Goal: Find specific page/section: Find specific page/section

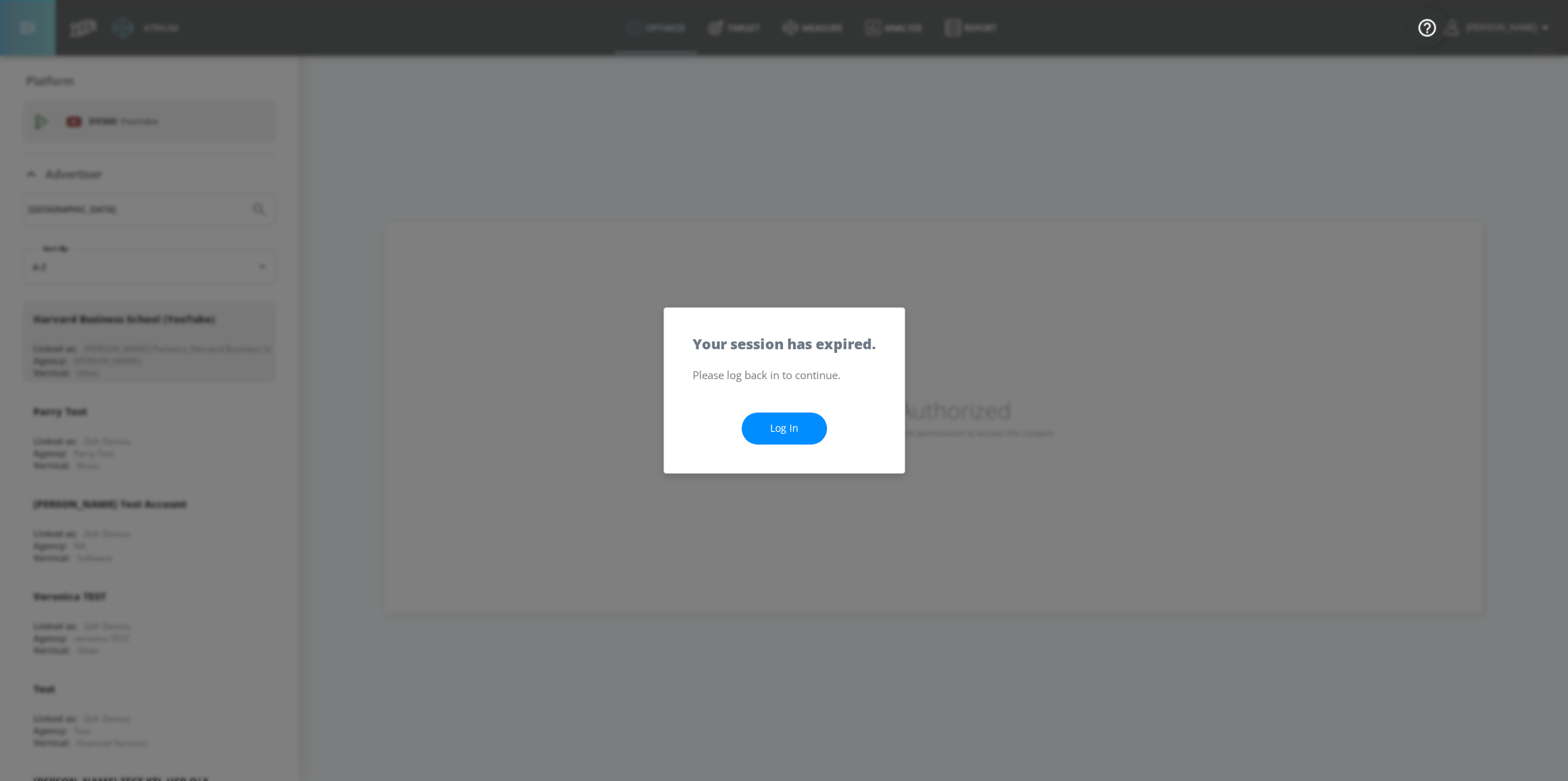
click at [772, 424] on link "Log In" at bounding box center [784, 428] width 85 height 32
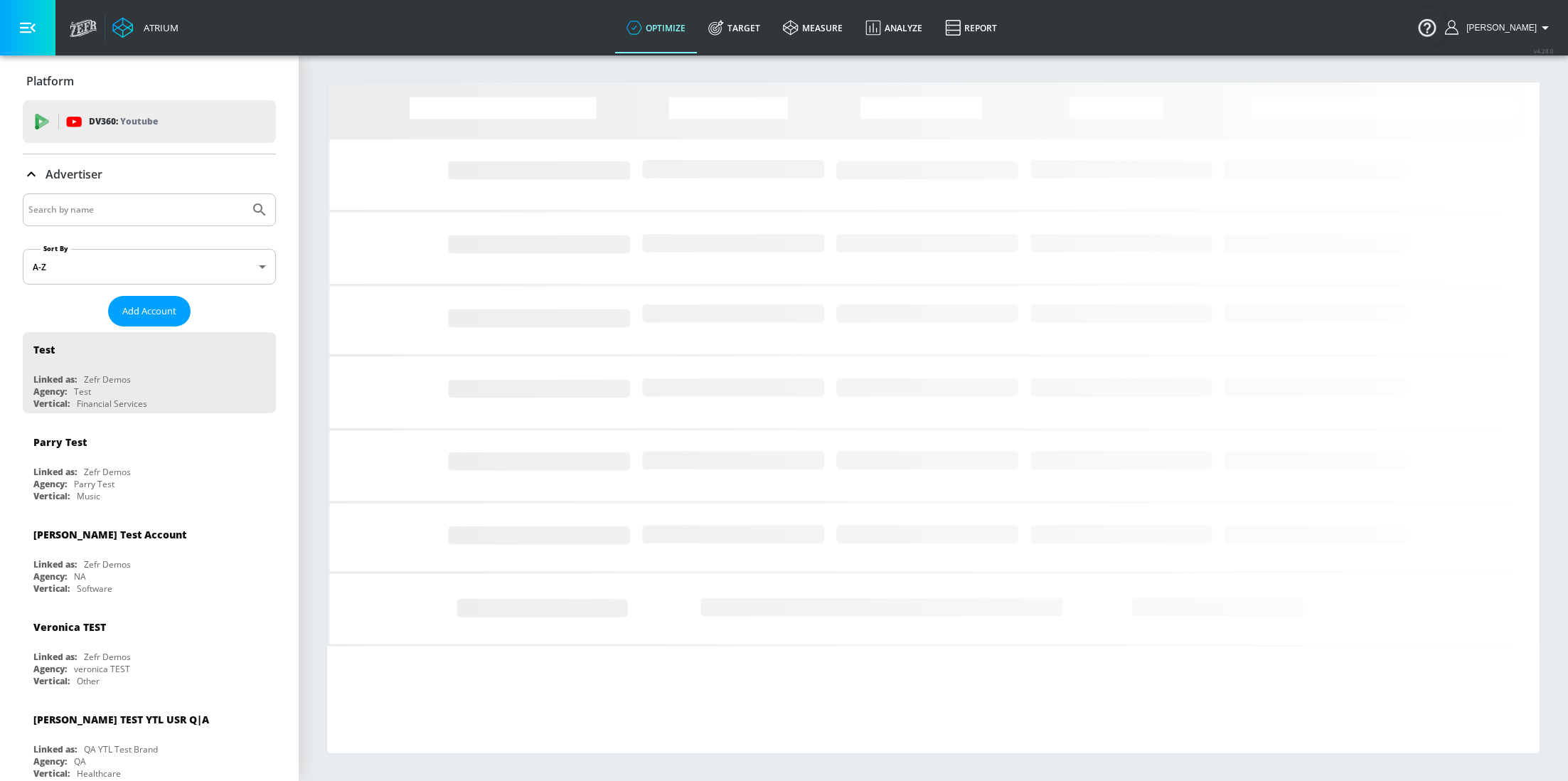
click at [102, 205] on input "Search by name" at bounding box center [136, 210] width 216 height 19
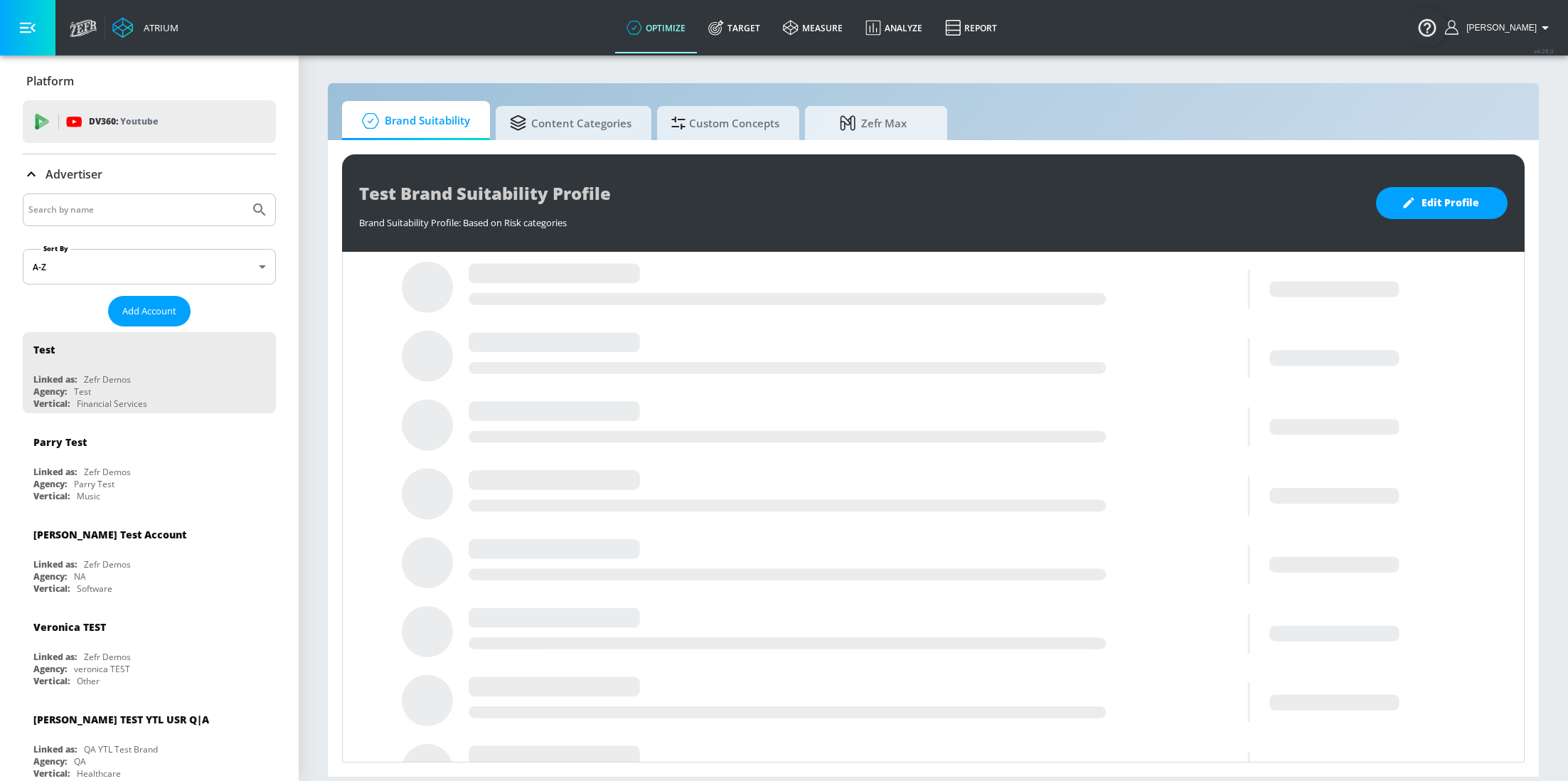
type input "u"
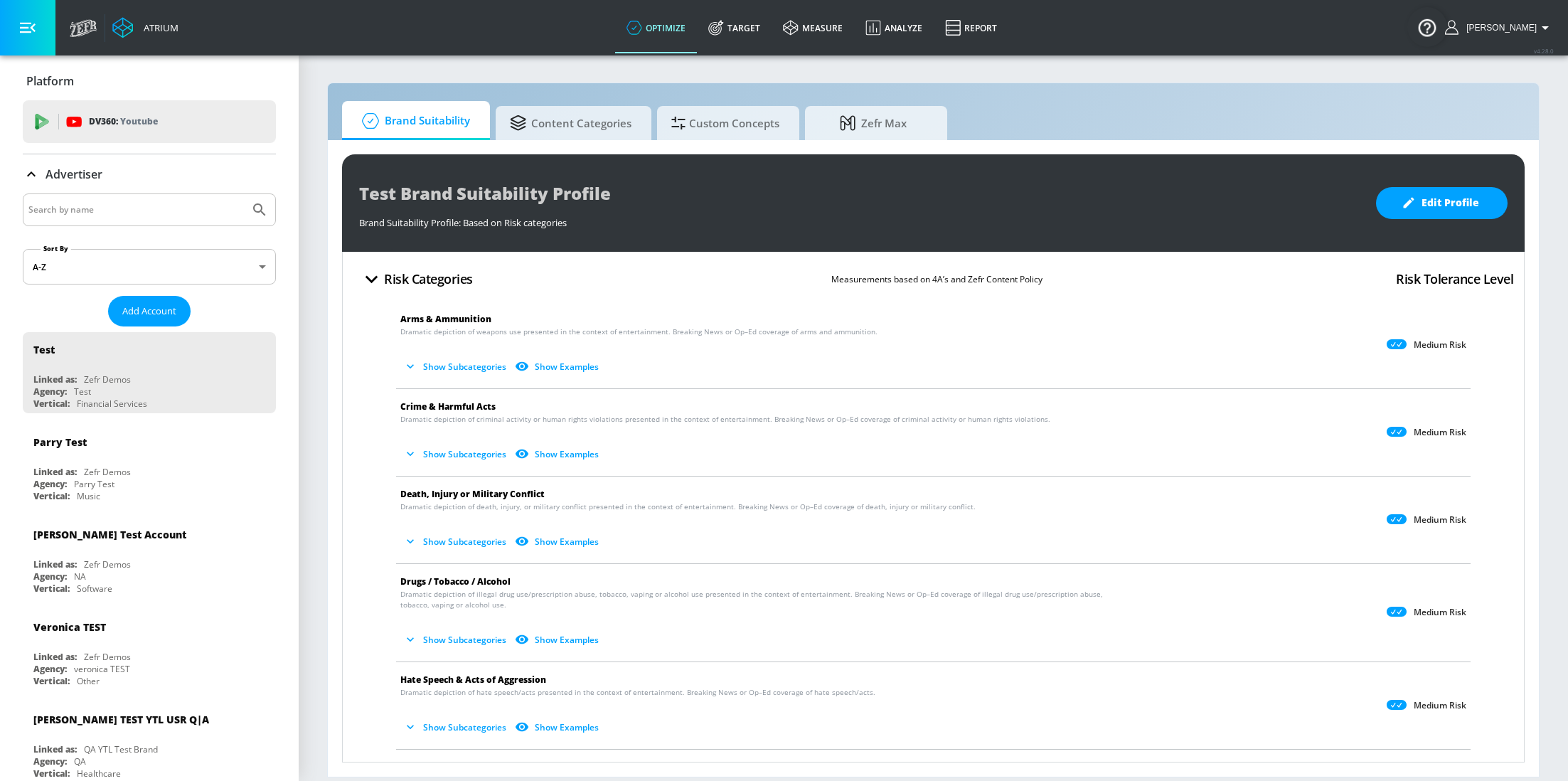
type input "u"
click at [847, 25] on link "measure" at bounding box center [812, 28] width 82 height 51
